Goal: Find specific page/section: Find specific page/section

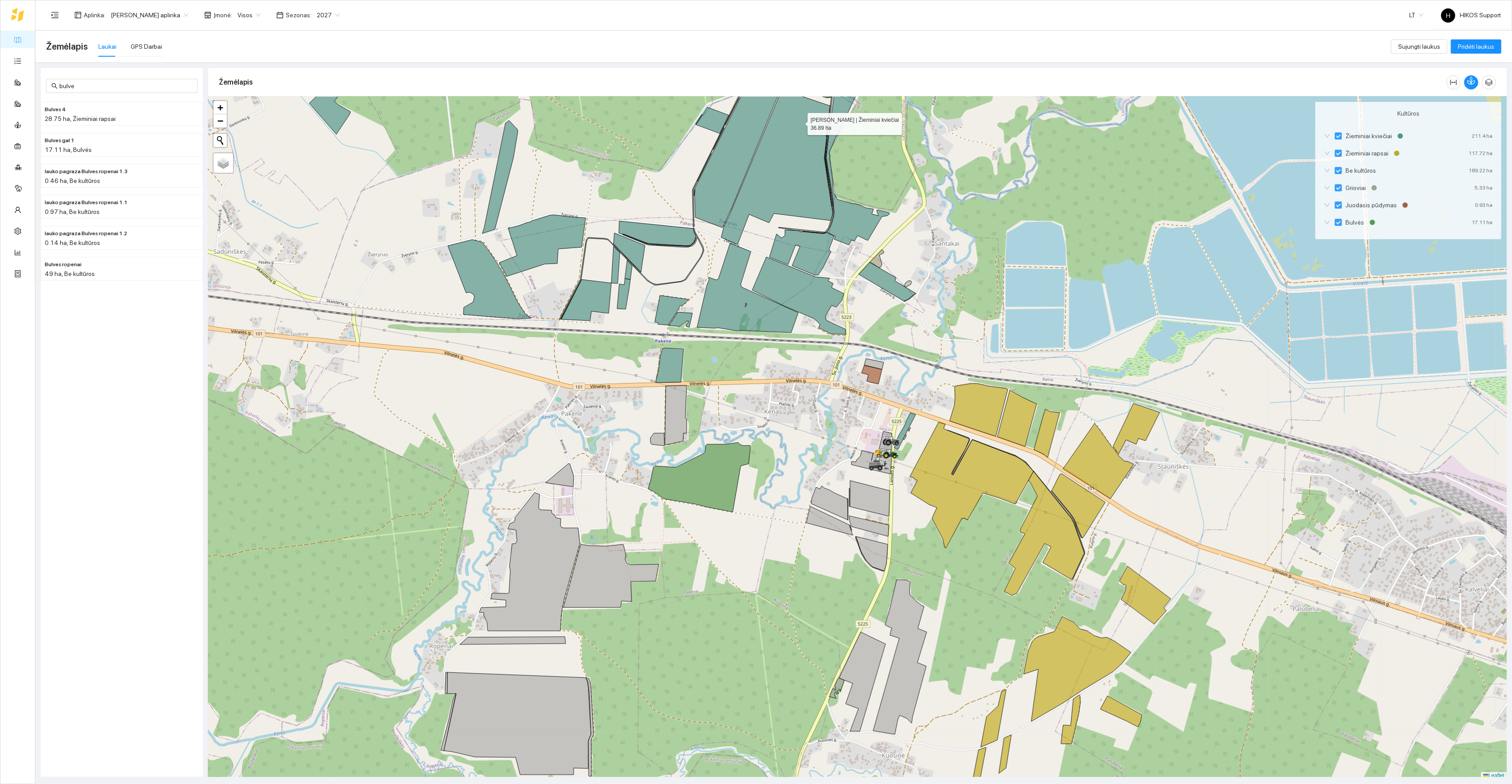
scroll to position [2, 0]
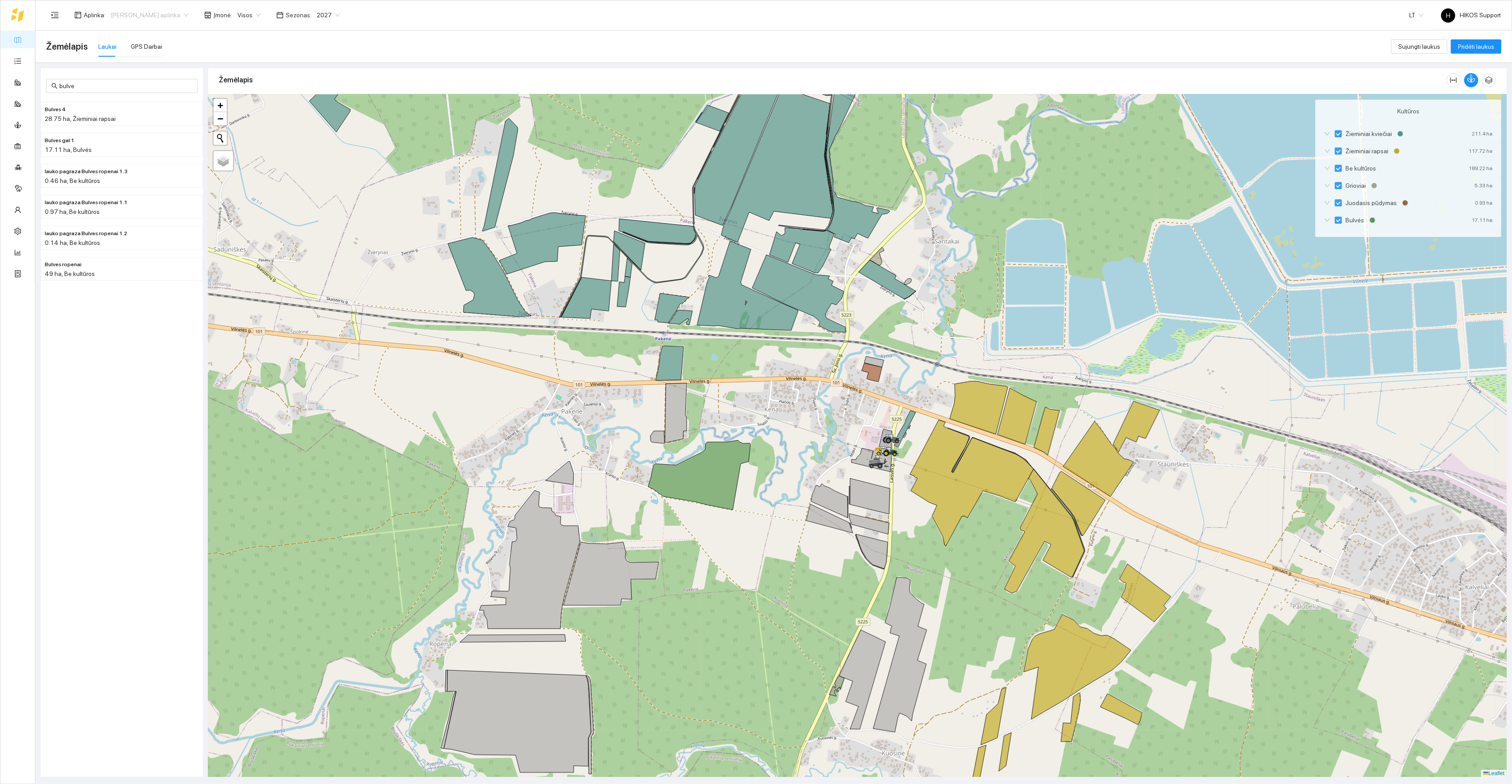
click at [157, 9] on span "[PERSON_NAME] aplinka" at bounding box center [150, 15] width 77 height 13
click at [115, 86] on div "[PERSON_NAME]" at bounding box center [153, 89] width 86 height 10
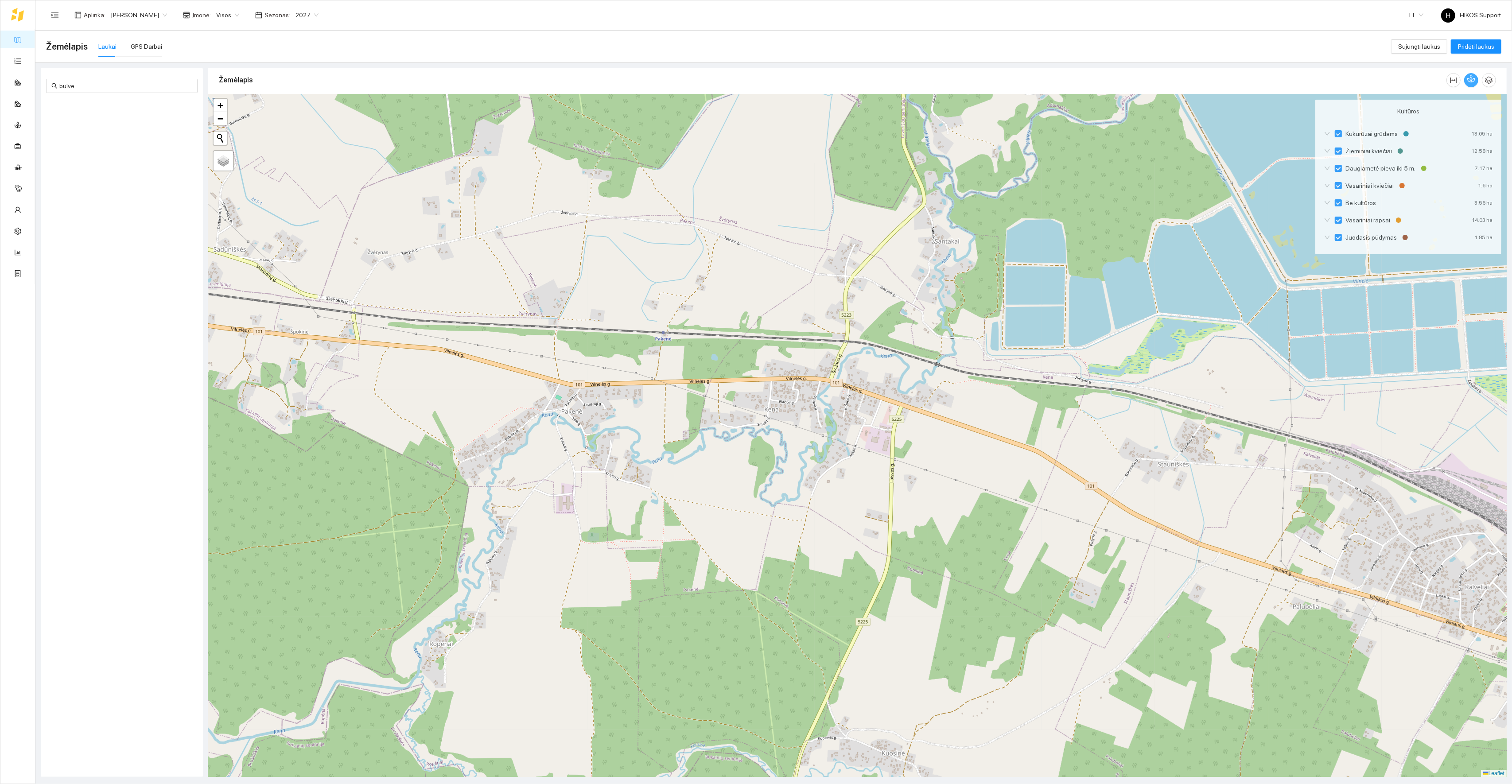
click at [1472, 80] on icon "button" at bounding box center [1472, 80] width 0 height 4
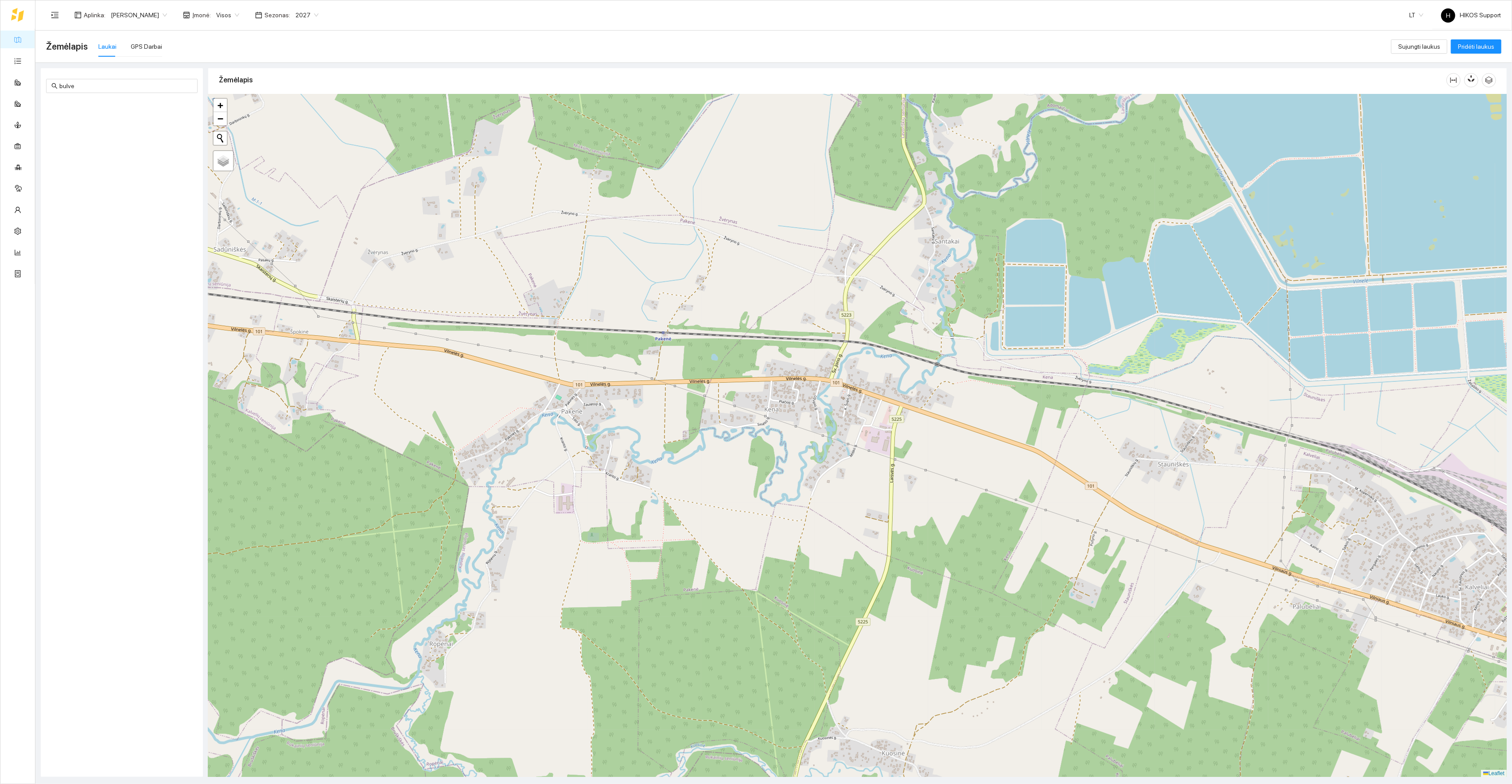
click at [26, 40] on link "Žemėlapis" at bounding box center [40, 39] width 29 height 7
click at [114, 46] on div "Laukai" at bounding box center [107, 46] width 18 height 10
click at [93, 90] on input "bulve" at bounding box center [126, 86] width 133 height 10
type input "b"
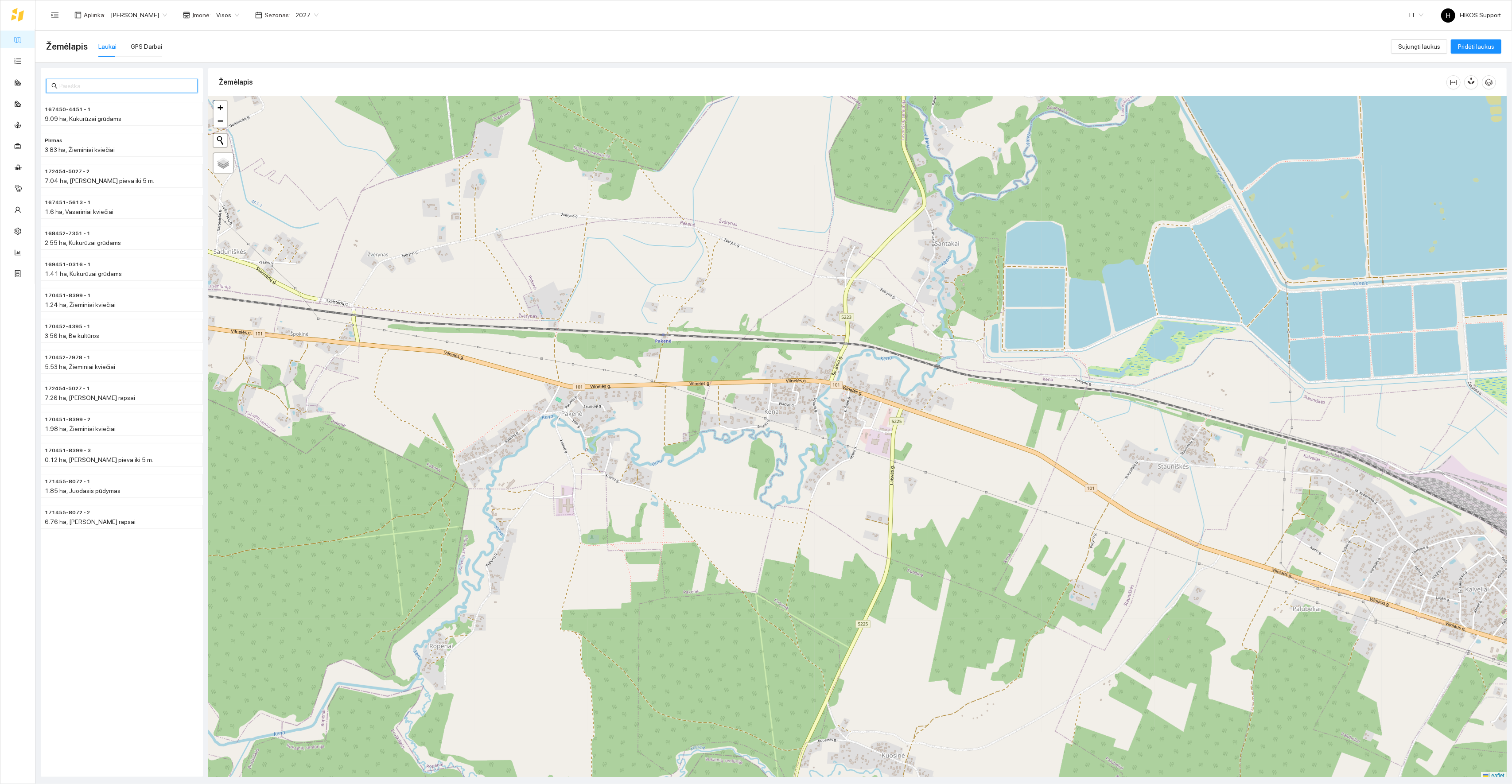
click at [295, 16] on span "2027" at bounding box center [306, 15] width 23 height 13
click at [272, 33] on div "2020" at bounding box center [273, 33] width 23 height 10
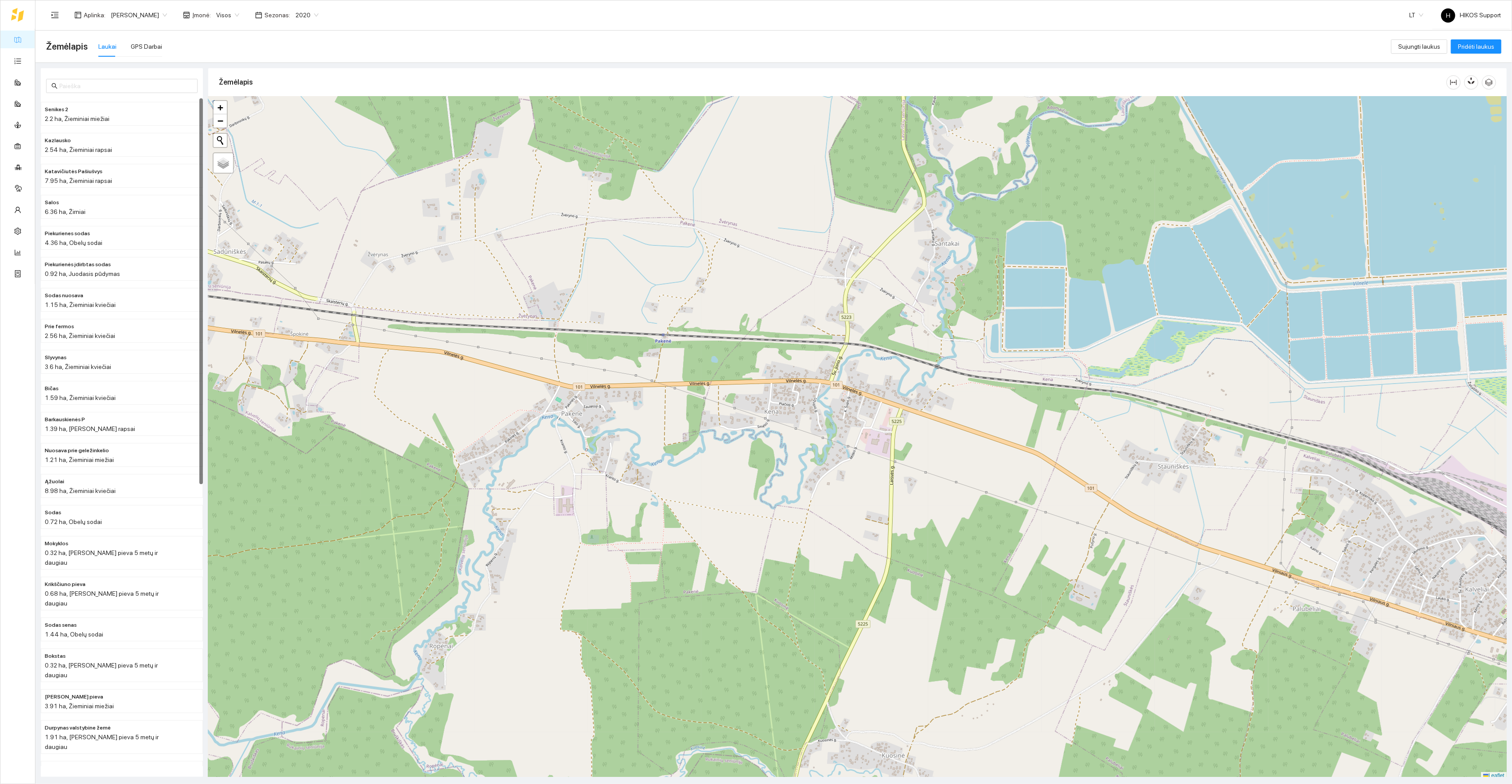
click at [295, 15] on span "2020" at bounding box center [306, 15] width 23 height 13
click at [270, 115] on div "2026" at bounding box center [273, 117] width 23 height 10
click at [139, 111] on h4 "167450-4451 - 1" at bounding box center [104, 109] width 119 height 10
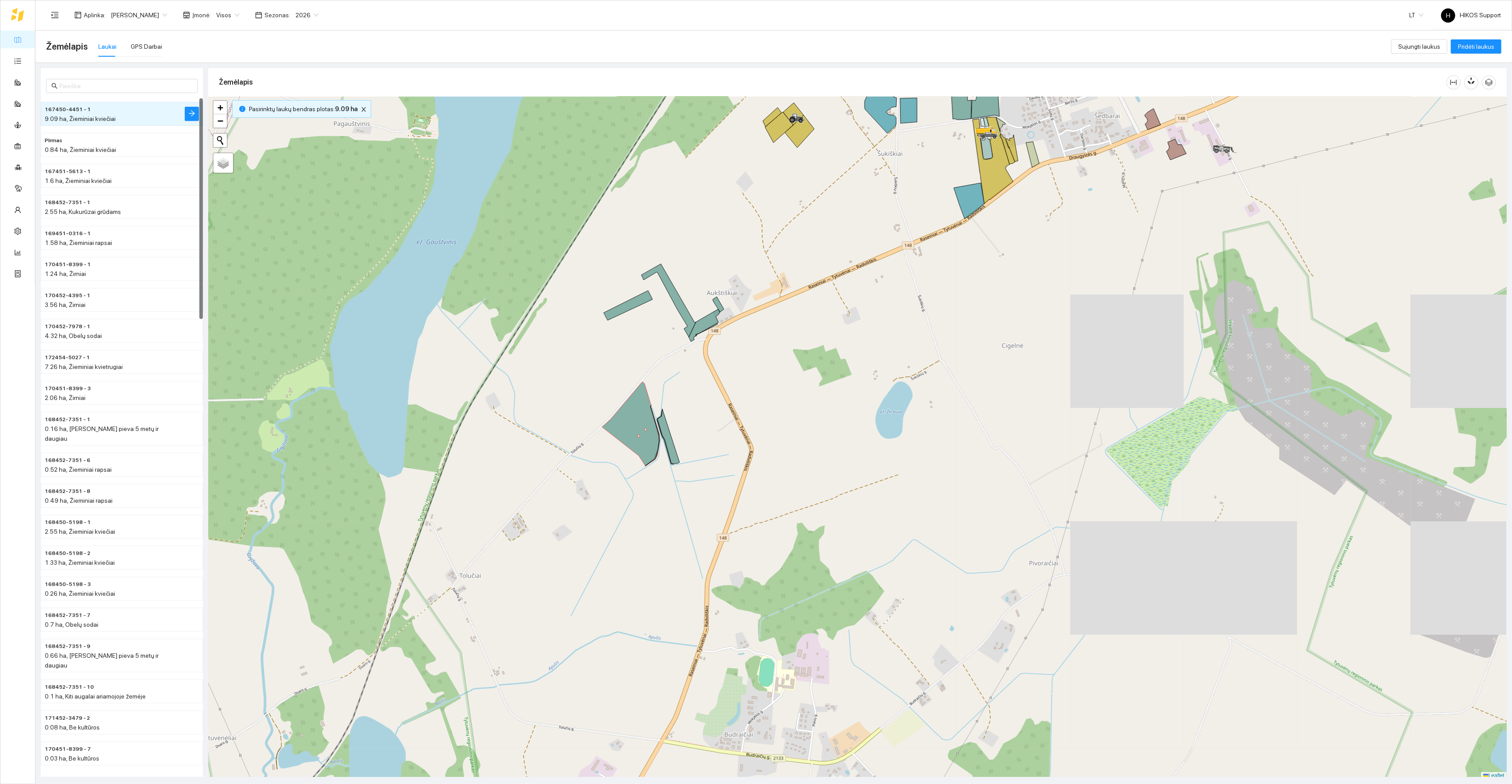
scroll to position [2, 0]
drag, startPoint x: 932, startPoint y: 306, endPoint x: 677, endPoint y: 486, distance: 312.1
click at [678, 486] on div at bounding box center [858, 436] width 1298 height 683
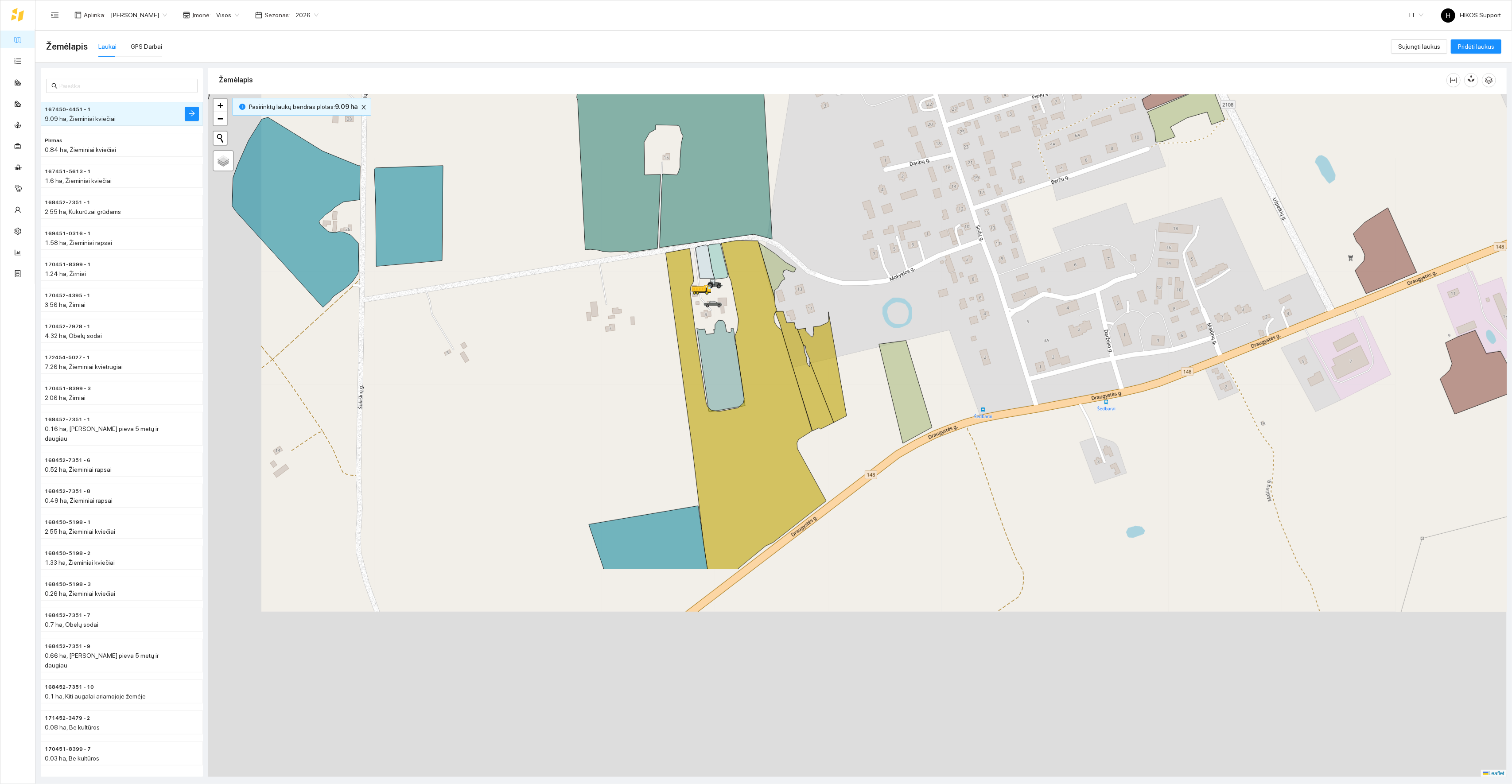
drag, startPoint x: 748, startPoint y: 476, endPoint x: 845, endPoint y: 191, distance: 301.1
click at [843, 192] on div at bounding box center [858, 436] width 1298 height 683
